Goal: Task Accomplishment & Management: Complete application form

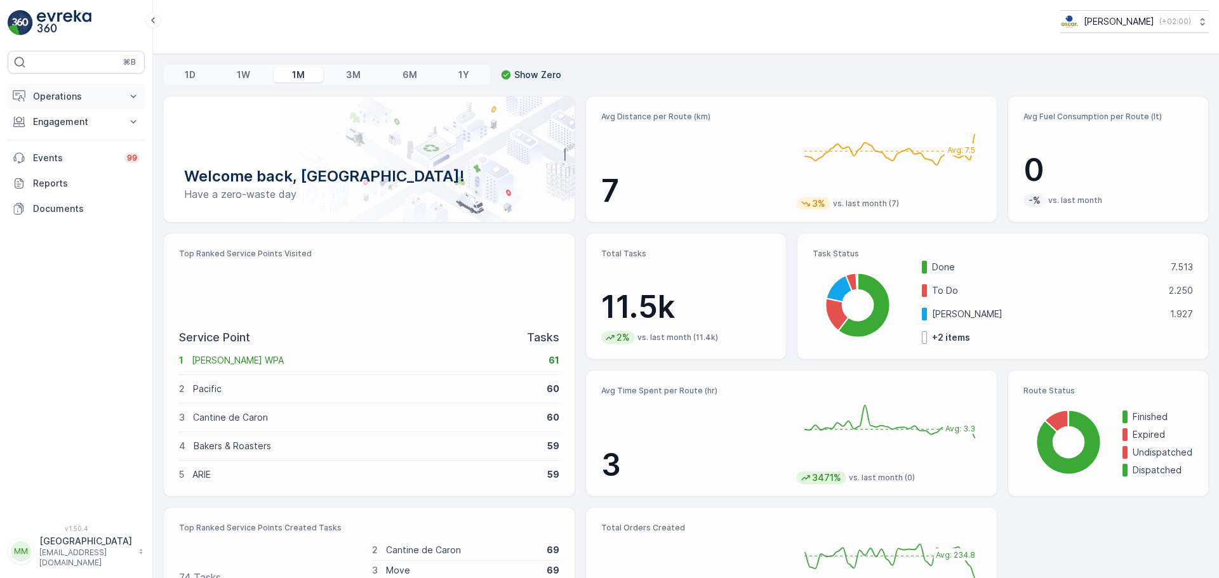
click at [76, 105] on button "Operations" at bounding box center [76, 96] width 137 height 25
click at [92, 153] on p "Routes & Tasks" at bounding box center [64, 153] width 65 height 13
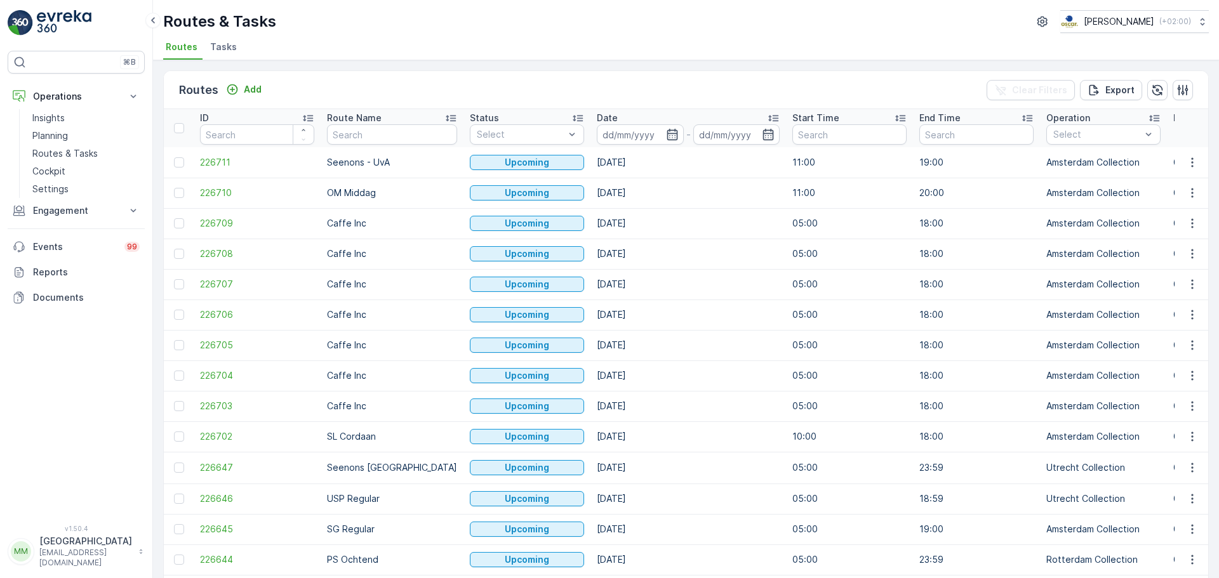
click at [221, 52] on span "Tasks" at bounding box center [223, 47] width 27 height 13
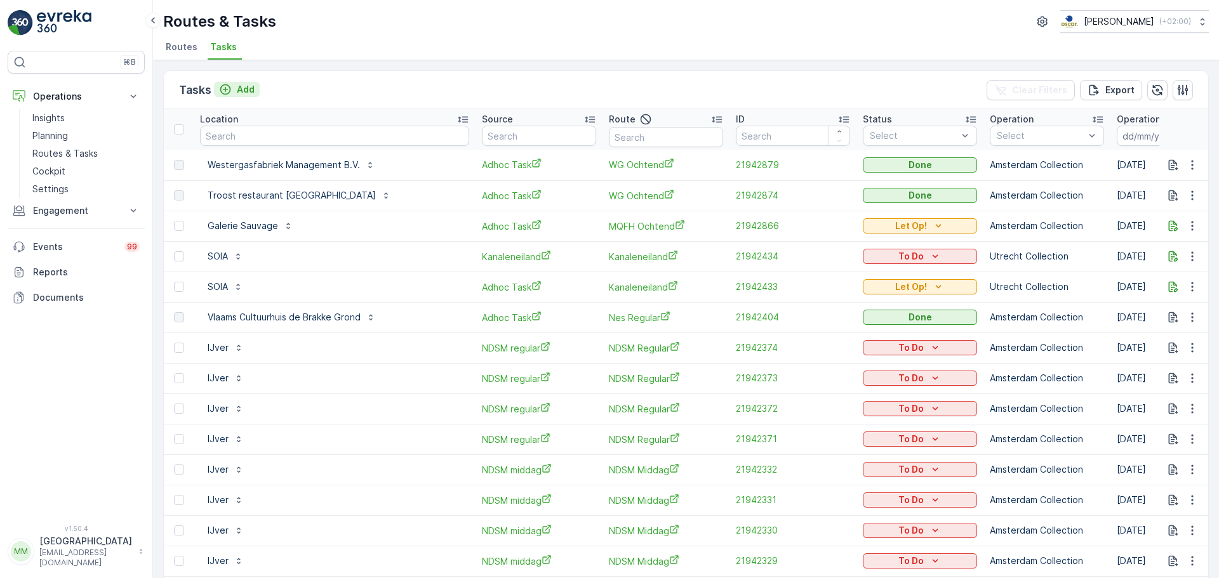
click at [249, 96] on button "Add" at bounding box center [237, 89] width 46 height 15
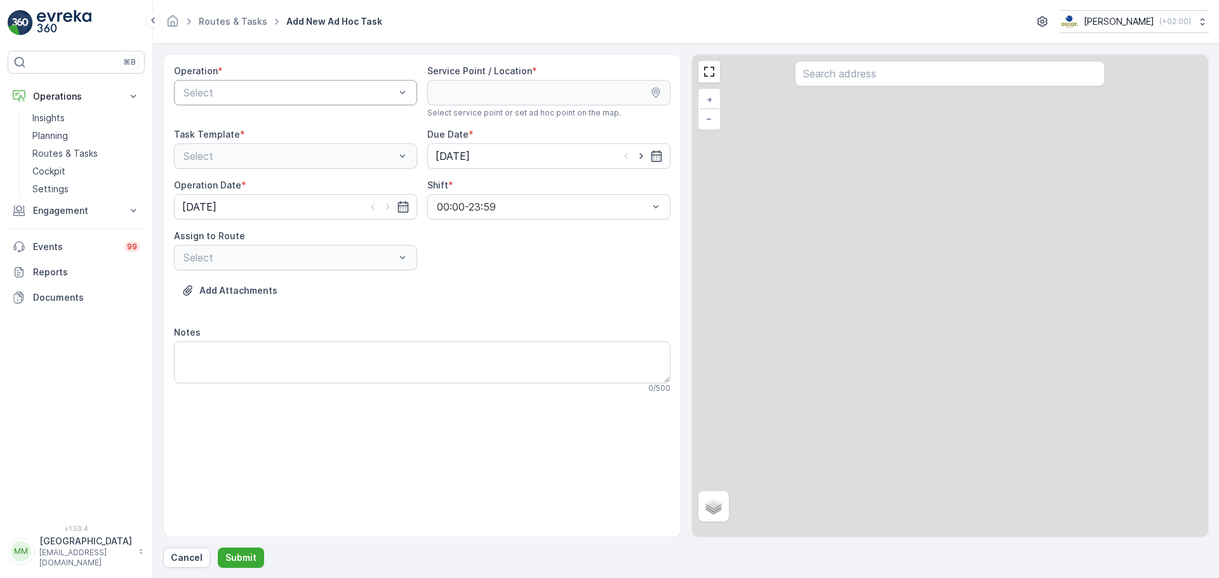
click at [300, 100] on div "Select" at bounding box center [295, 92] width 243 height 25
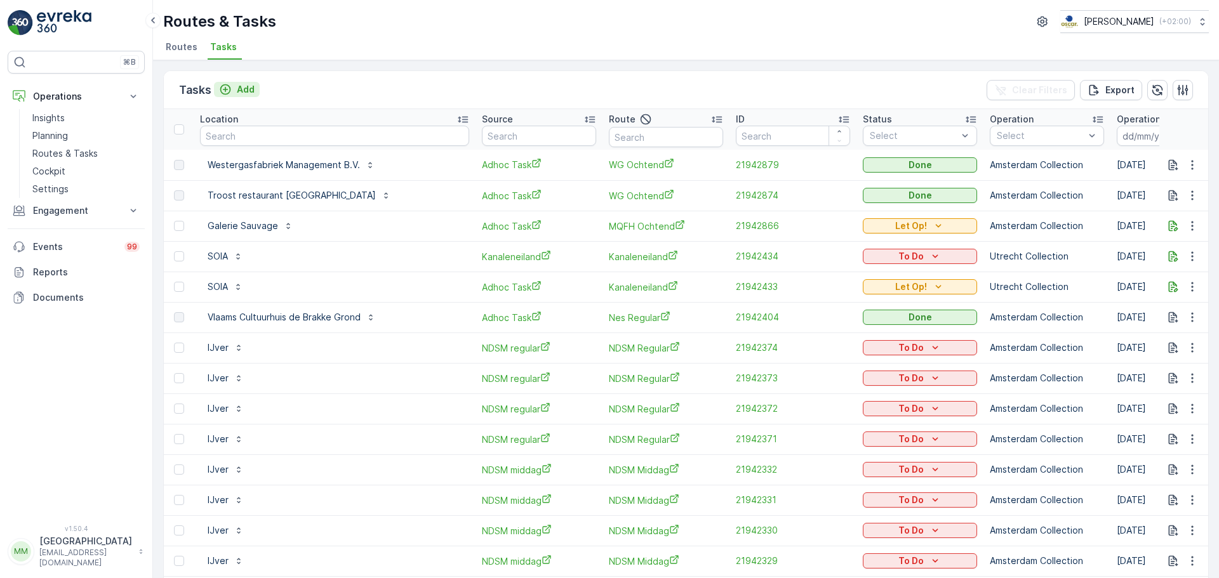
click at [246, 83] on button "Add" at bounding box center [237, 89] width 46 height 15
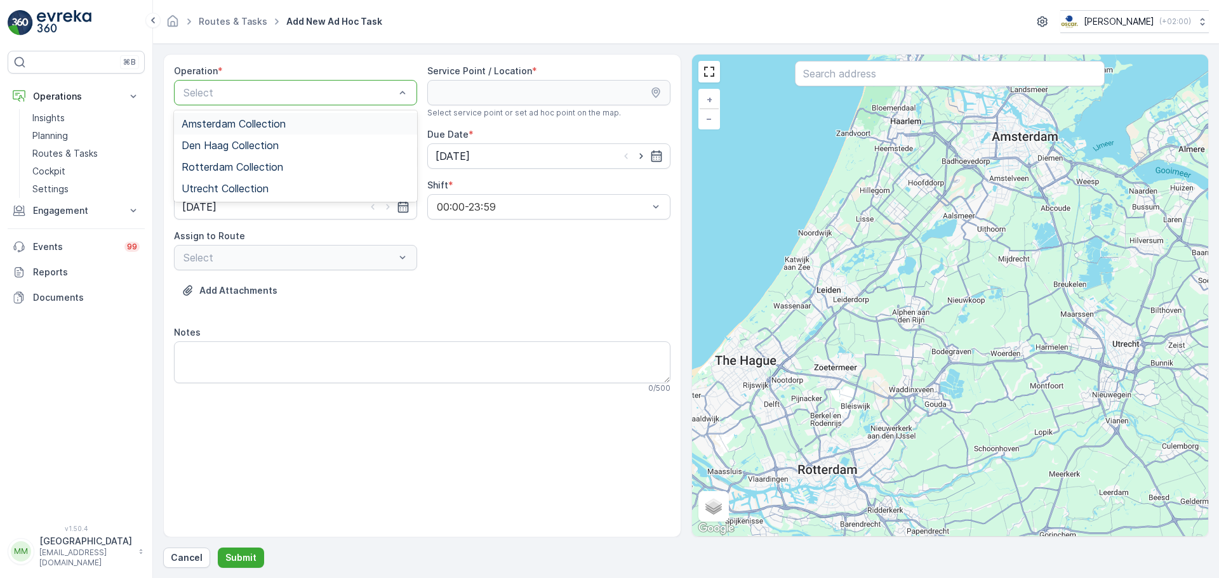
click at [267, 121] on span "Amsterdam Collection" at bounding box center [234, 123] width 104 height 11
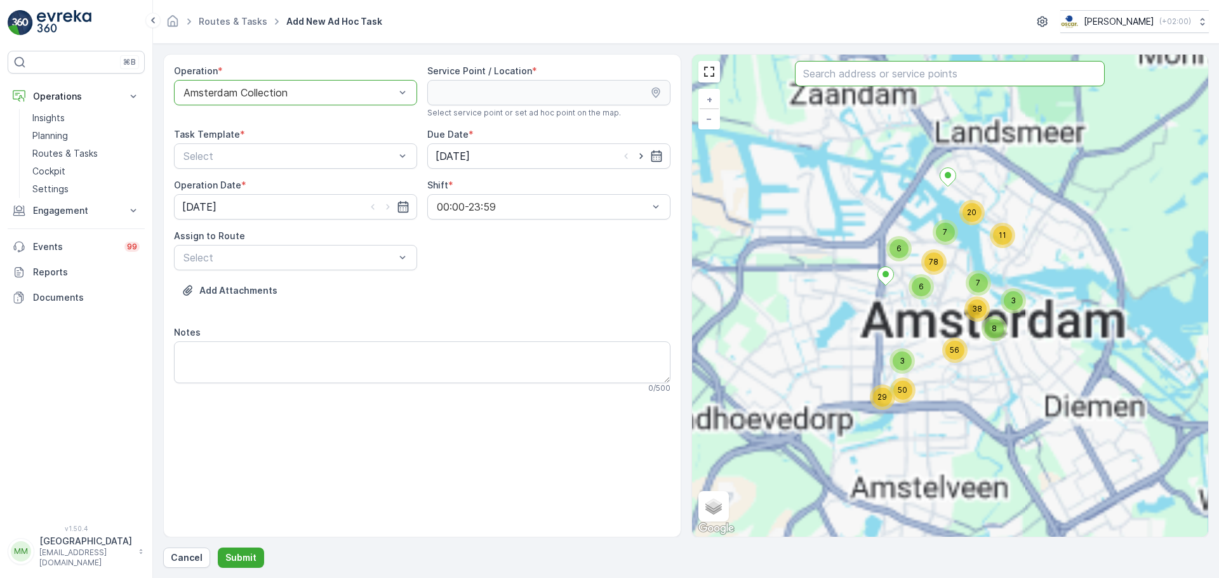
click at [811, 77] on input "text" at bounding box center [950, 73] width 310 height 25
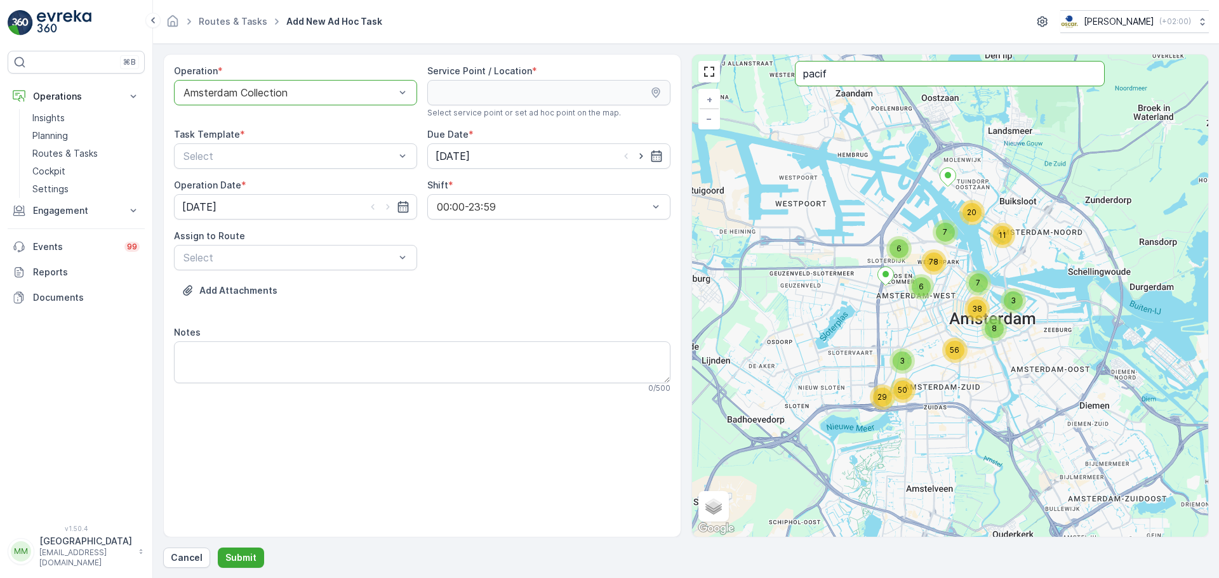
type input "pacif"
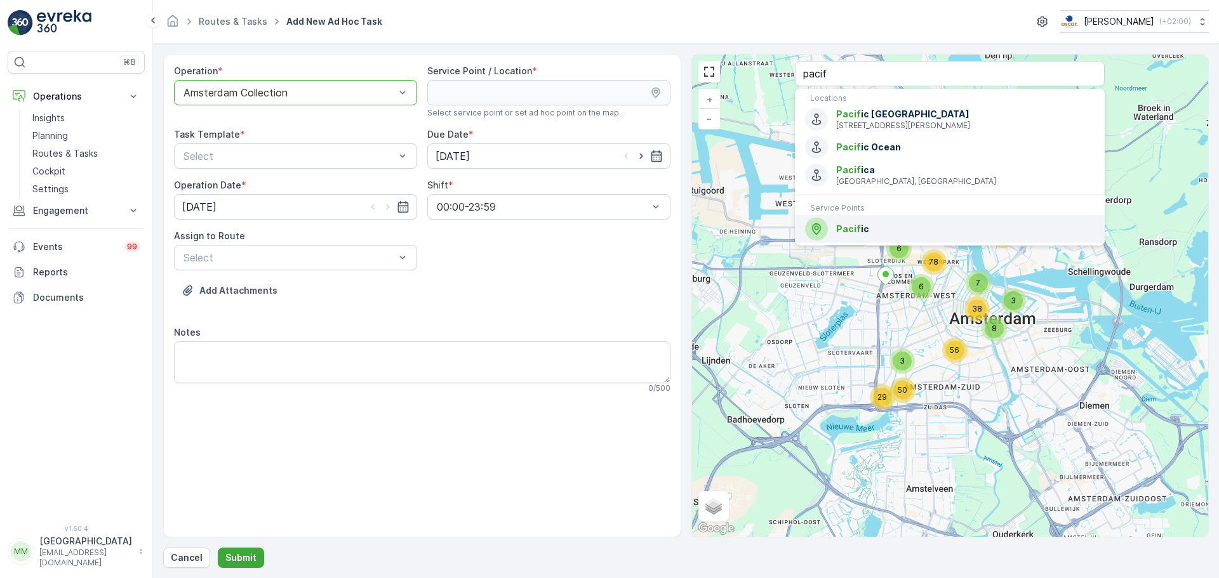
click at [872, 241] on div "Pacif ic" at bounding box center [950, 229] width 290 height 23
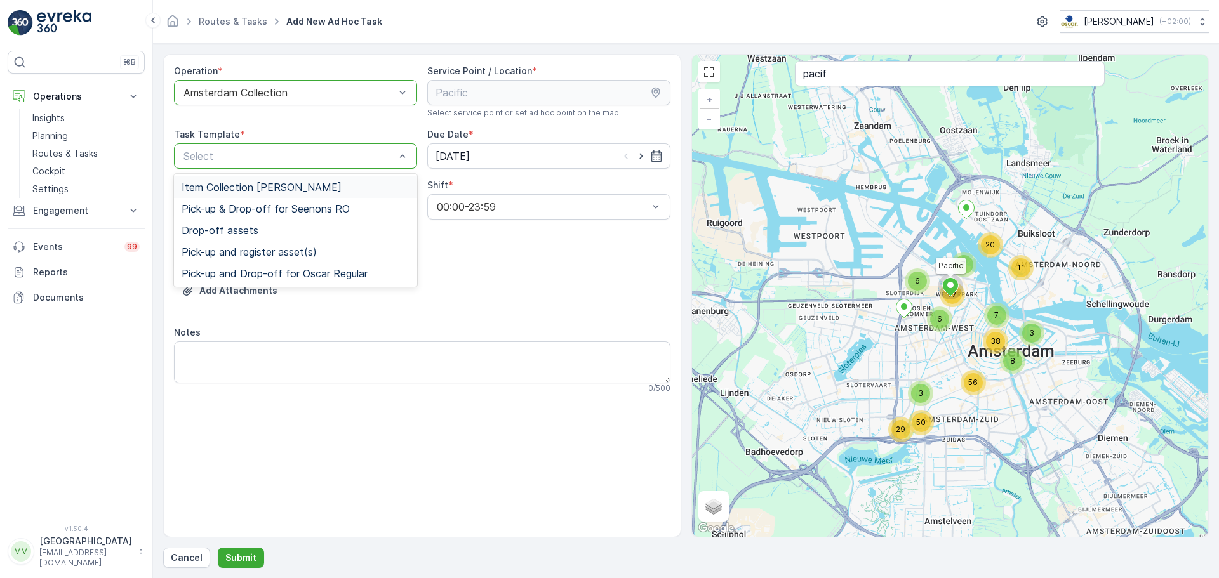
click at [259, 144] on div "Select" at bounding box center [295, 156] width 243 height 25
click at [271, 188] on span "Item Collection [PERSON_NAME]" at bounding box center [262, 187] width 160 height 11
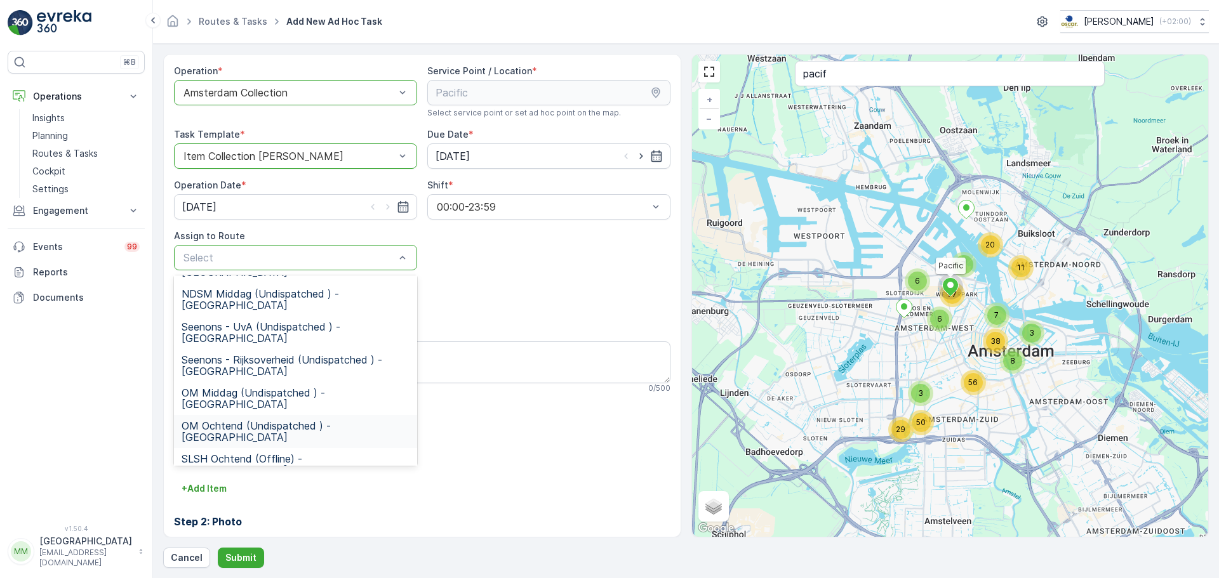
scroll to position [190, 0]
click at [241, 577] on span "WG avond (Undispatched ) - [GEOGRAPHIC_DATA]" at bounding box center [296, 588] width 228 height 23
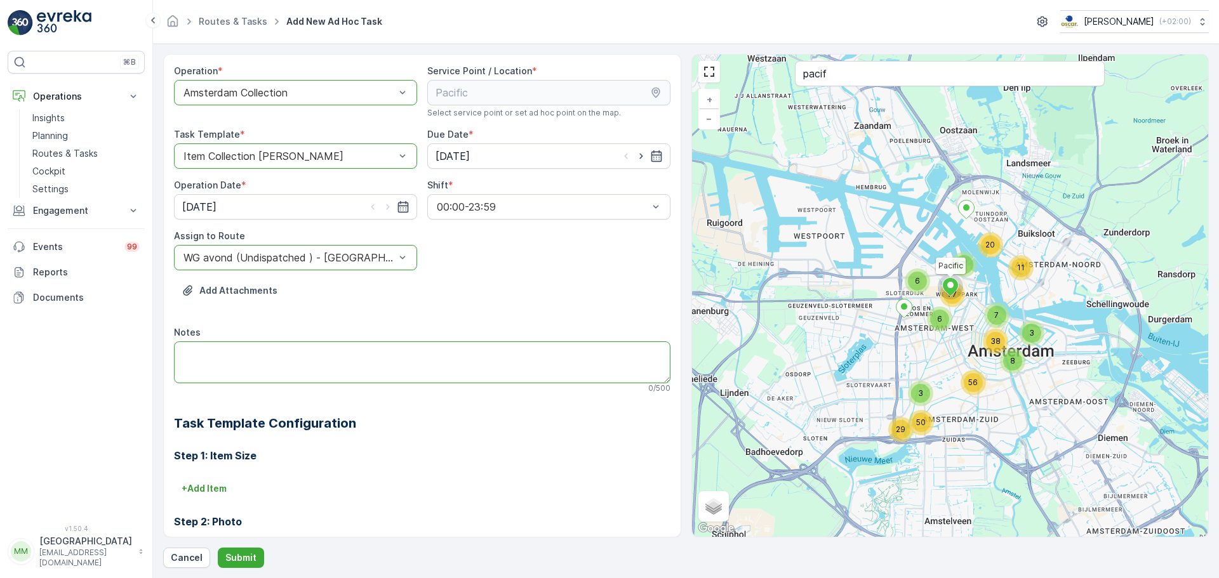
click at [265, 354] on textarea "Notes" at bounding box center [422, 363] width 497 height 42
type textarea "f"
type textarea "graag brengen: 8x restzakken 140L 4x PD zakken 140L"
click at [227, 565] on button "Submit" at bounding box center [241, 558] width 46 height 20
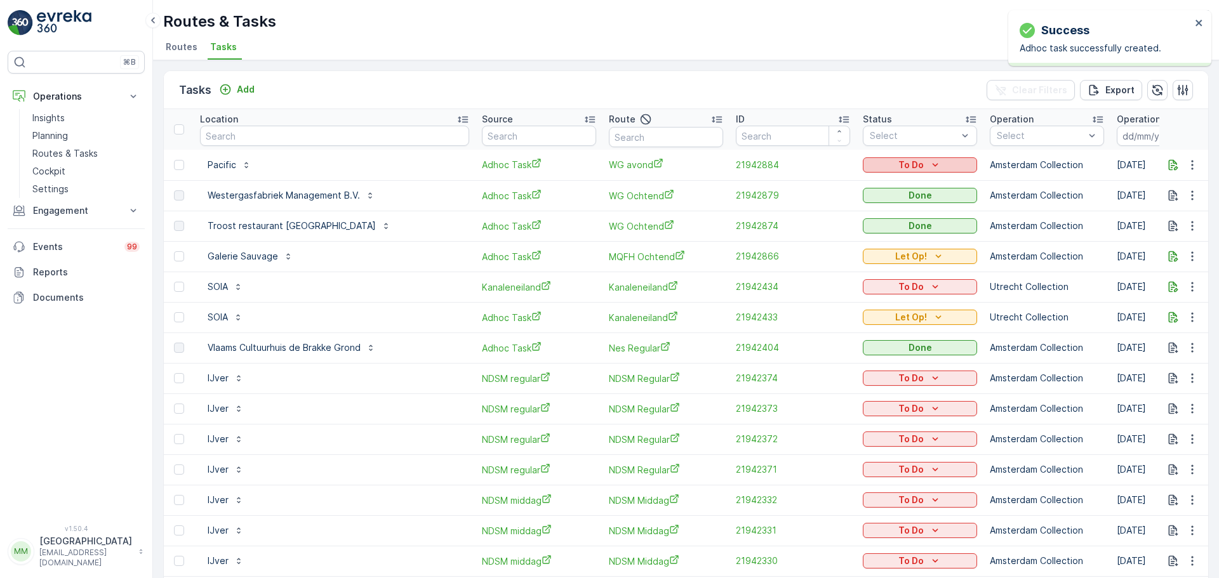
click at [885, 157] on button "To Do" at bounding box center [920, 164] width 114 height 15
click at [869, 186] on div "Let Op!" at bounding box center [872, 184] width 81 height 18
click at [265, 133] on input "text" at bounding box center [334, 136] width 269 height 20
type input "v"
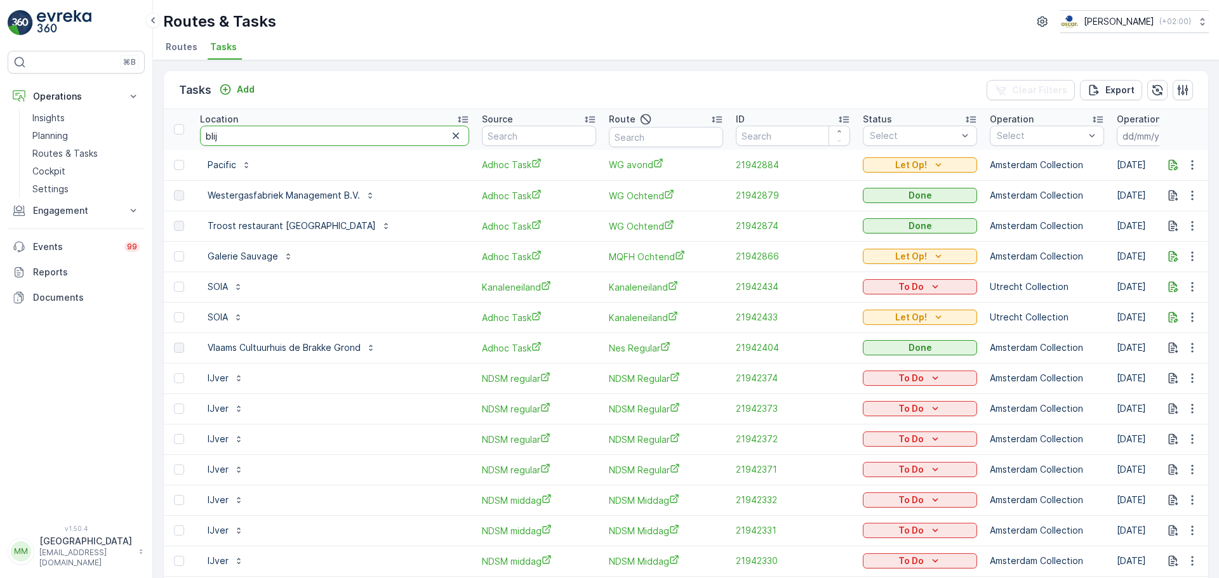
type input "blije"
